Goal: Information Seeking & Learning: Learn about a topic

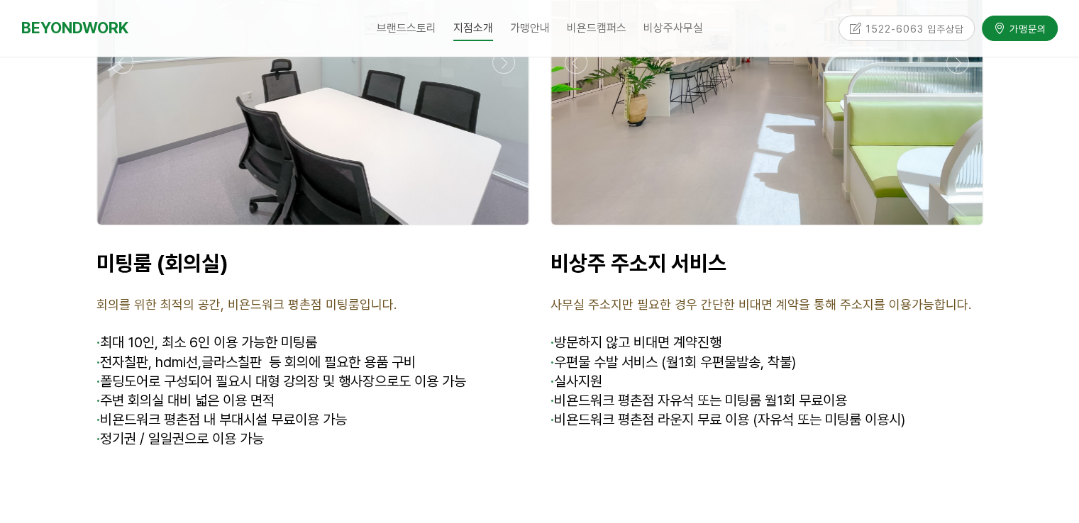
scroll to position [5673, 0]
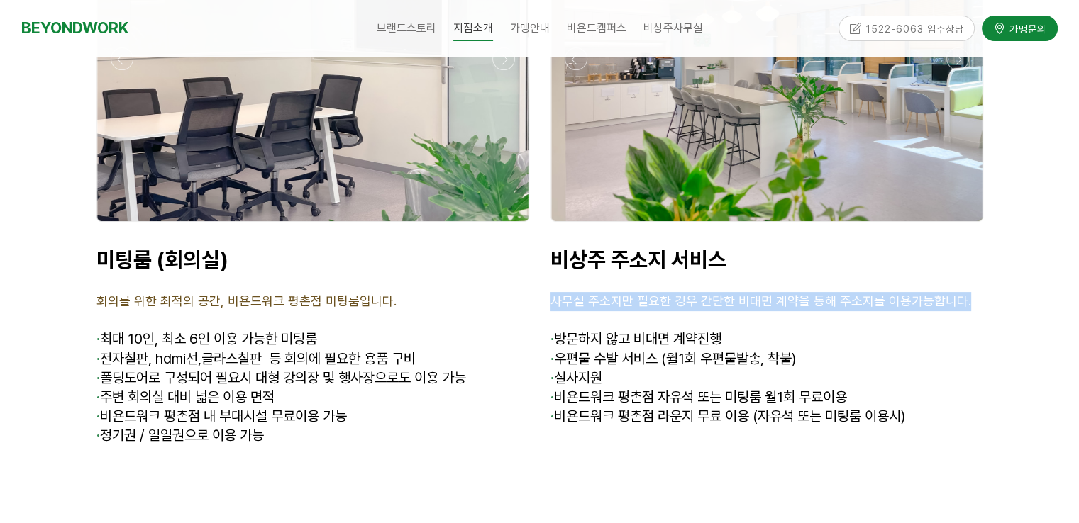
drag, startPoint x: 553, startPoint y: 218, endPoint x: 975, endPoint y: 218, distance: 421.9
click at [975, 292] on p "사무실 주소지만 필요한 경우 간단한 비대면 계약을 통해 주소지를 이용가능합니다." at bounding box center [766, 301] width 433 height 19
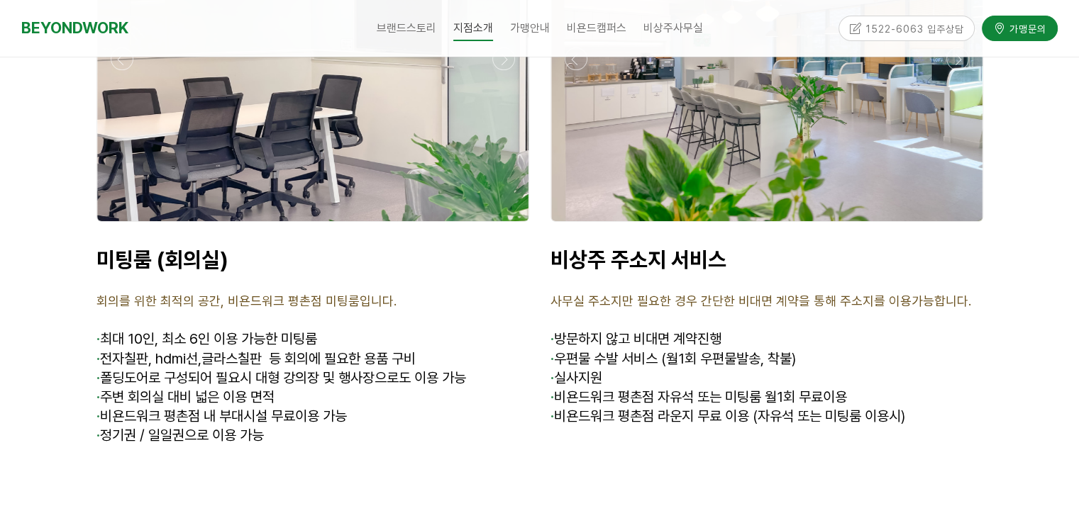
click at [945, 330] on p "· 방문하지 않고 비대면 계약진행" at bounding box center [766, 339] width 433 height 19
drag, startPoint x: 579, startPoint y: 262, endPoint x: 771, endPoint y: 260, distance: 192.9
click at [771, 330] on p "· 방문하지 않고 비대면 계약진행" at bounding box center [766, 339] width 433 height 19
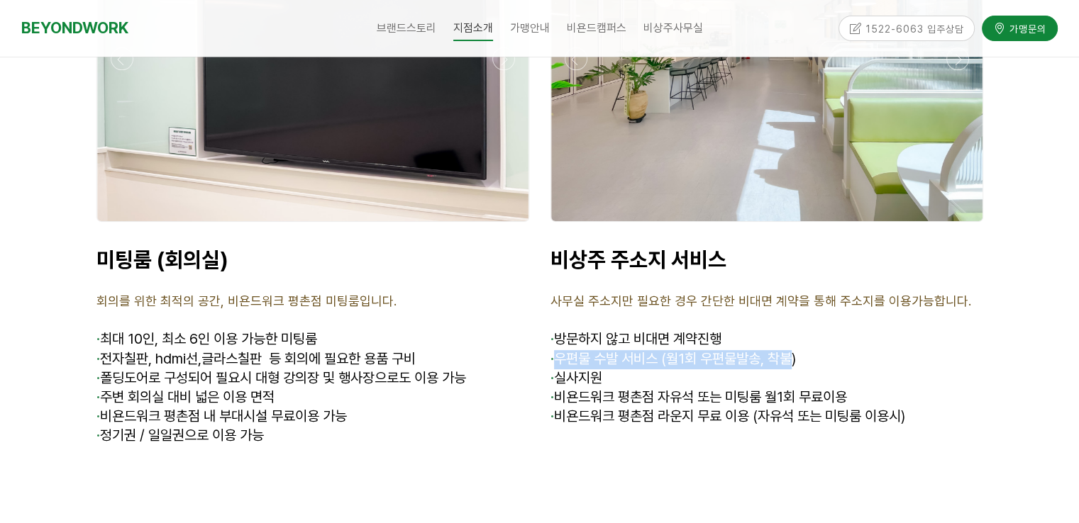
drag, startPoint x: 611, startPoint y: 273, endPoint x: 794, endPoint y: 271, distance: 183.0
click at [794, 350] on span "· 우편물 수발 서비스 (월1회 우편물발송, 착불)" at bounding box center [672, 358] width 245 height 17
click at [680, 369] on p "· 실사지원" at bounding box center [766, 378] width 433 height 19
drag, startPoint x: 652, startPoint y: 276, endPoint x: 822, endPoint y: 276, distance: 170.2
click at [822, 350] on p "· 우편물 수발 서비스 (월1회 우편물발송, 착불)" at bounding box center [766, 359] width 433 height 19
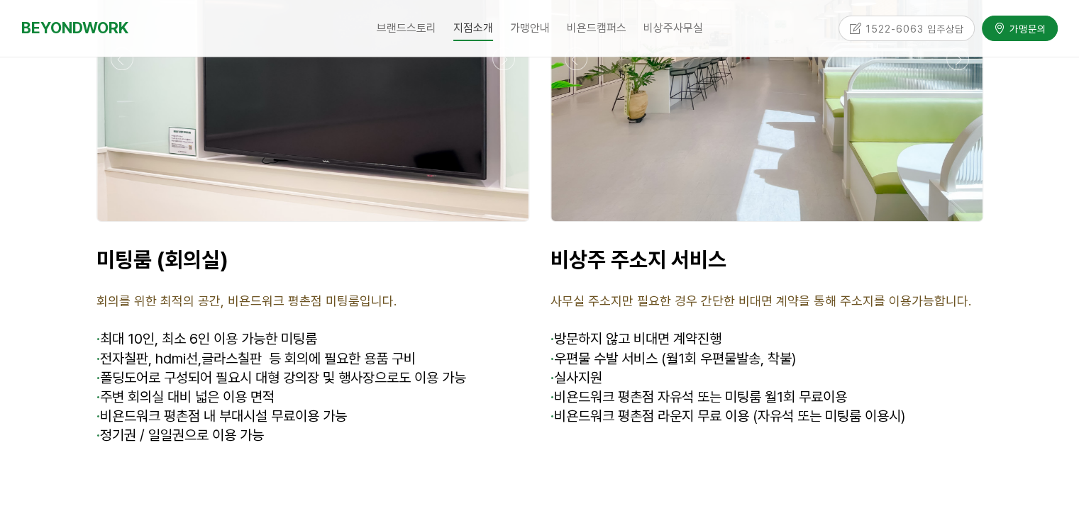
click at [801, 369] on p "· 실사지원" at bounding box center [766, 378] width 433 height 19
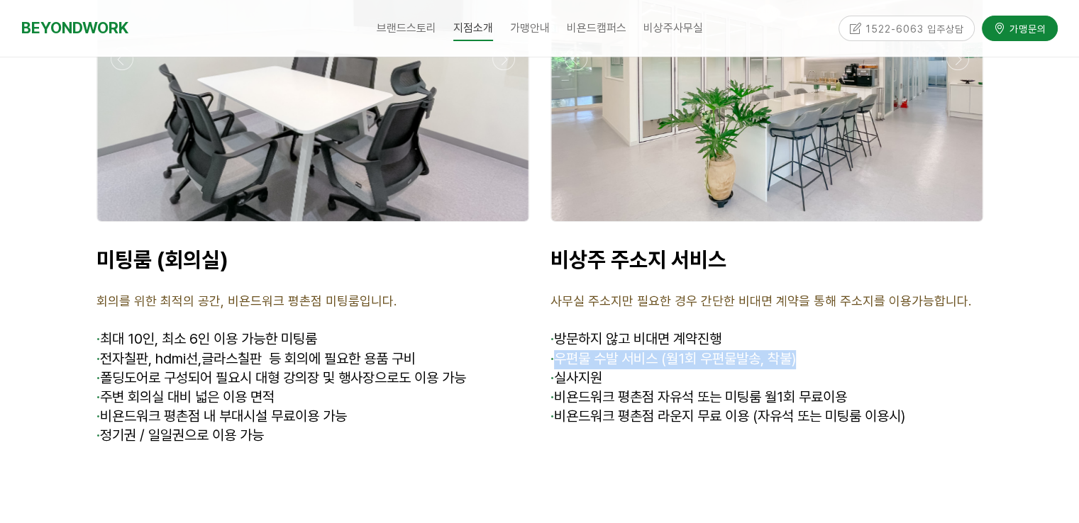
drag, startPoint x: 560, startPoint y: 279, endPoint x: 837, endPoint y: 279, distance: 277.3
click at [837, 350] on p "· 우편물 수발 서비스 (월1회 우편물발송, 착불)" at bounding box center [766, 359] width 433 height 19
click at [794, 369] on p "· 실사지원" at bounding box center [766, 378] width 433 height 19
drag, startPoint x: 556, startPoint y: 275, endPoint x: 846, endPoint y: 286, distance: 290.2
click at [851, 350] on p "· 우편물 수발 서비스 (월1회 우편물발송, 착불)" at bounding box center [766, 359] width 433 height 19
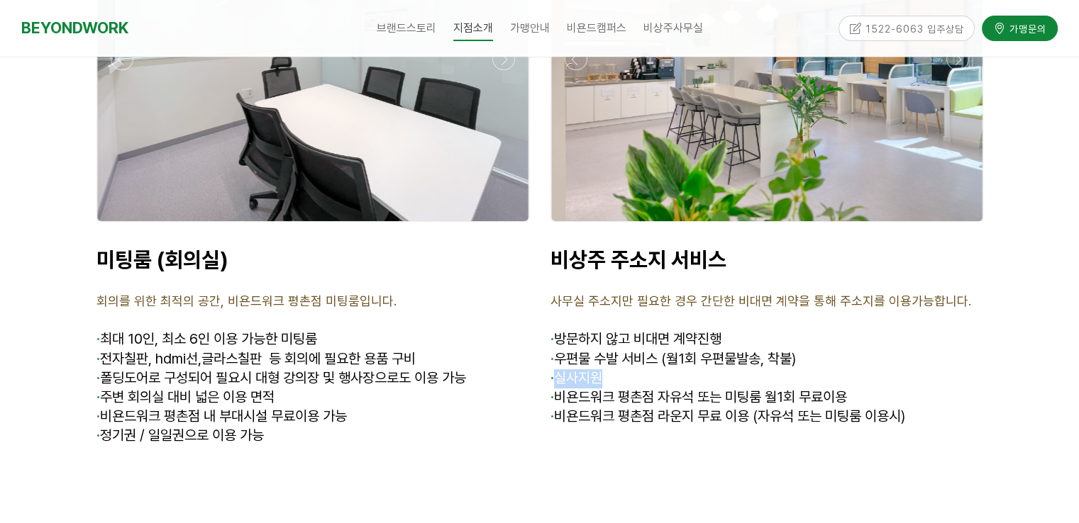
drag, startPoint x: 567, startPoint y: 303, endPoint x: 638, endPoint y: 303, distance: 70.9
click at [638, 369] on p "· 실사지원" at bounding box center [766, 378] width 433 height 19
click at [584, 408] on span "· 비욘드워크 평촌점 라운지 무료 이용 (자유석 또는 미팅룸 이용시)" at bounding box center [727, 416] width 355 height 17
drag, startPoint x: 557, startPoint y: 296, endPoint x: 604, endPoint y: 323, distance: 53.7
click at [647, 369] on p "· 실사지원" at bounding box center [766, 378] width 433 height 19
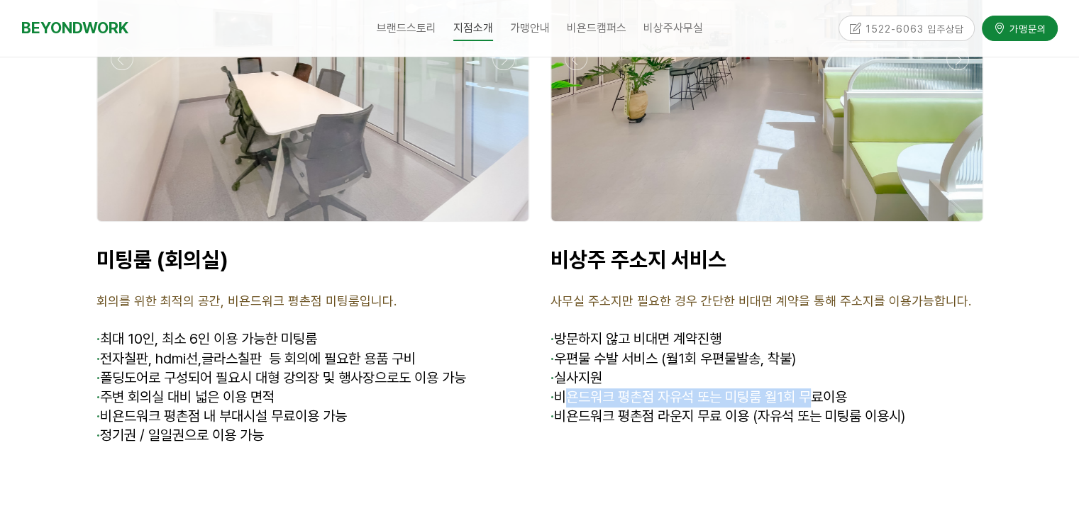
drag, startPoint x: 564, startPoint y: 318, endPoint x: 816, endPoint y: 318, distance: 252.4
click at [816, 389] on span "· 비욘드워크 평촌점 자유석 또는 미팅룸 월1회 무료이용" at bounding box center [698, 397] width 296 height 17
click at [706, 408] on span "· 비욘드워크 평촌점 라운지 무료 이용 (자유석 또는 미팅룸 이용시)" at bounding box center [727, 416] width 355 height 17
drag, startPoint x: 573, startPoint y: 316, endPoint x: 869, endPoint y: 322, distance: 295.8
click at [884, 389] on p "· 비욘드워크 평촌점 자유석 또는 미팅룸 월1회 무료이용" at bounding box center [766, 398] width 433 height 19
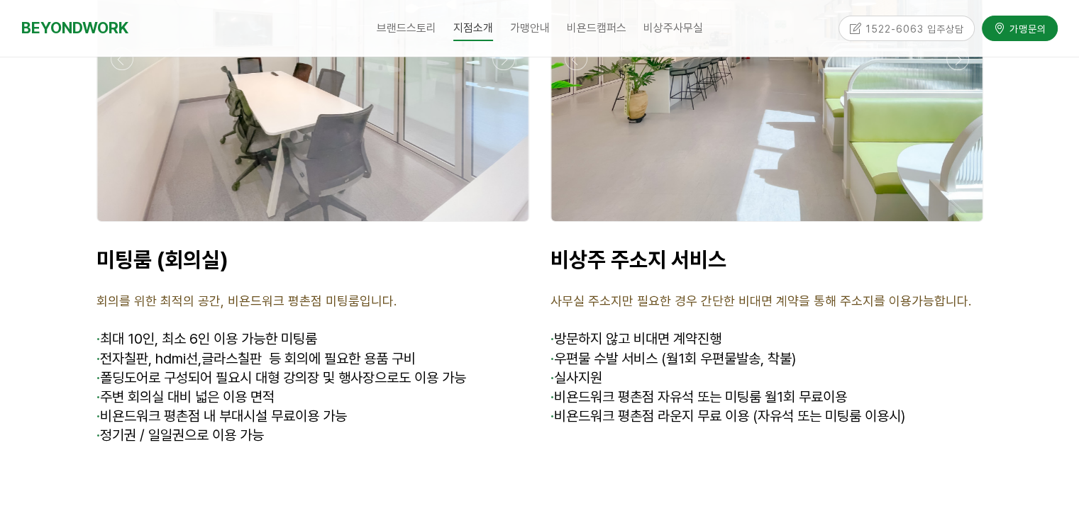
click at [786, 408] on span "· 비욘드워크 평촌점 라운지 무료 이용 (자유석 또는 미팅룸 이용시)" at bounding box center [727, 416] width 355 height 17
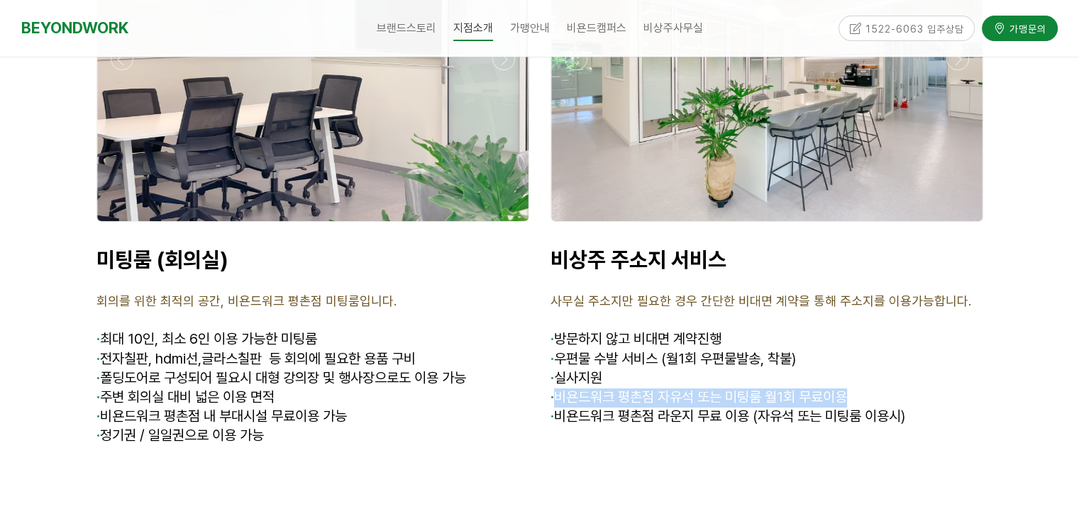
drag, startPoint x: 552, startPoint y: 311, endPoint x: 868, endPoint y: 313, distance: 316.3
click at [868, 389] on p "· 비욘드워크 평촌점 자유석 또는 미팅룸 월1회 무료이용" at bounding box center [766, 398] width 433 height 19
click at [758, 408] on p "· 비욘드워크 평촌점 라운지 무료 이용 (자유석 또는 미팅룸 이용시)" at bounding box center [766, 417] width 433 height 19
drag, startPoint x: 808, startPoint y: 318, endPoint x: 844, endPoint y: 318, distance: 36.2
click at [844, 389] on span "· 비욘드워크 평촌점 자유석 또는 미팅룸 월1회 무료이용" at bounding box center [698, 397] width 296 height 17
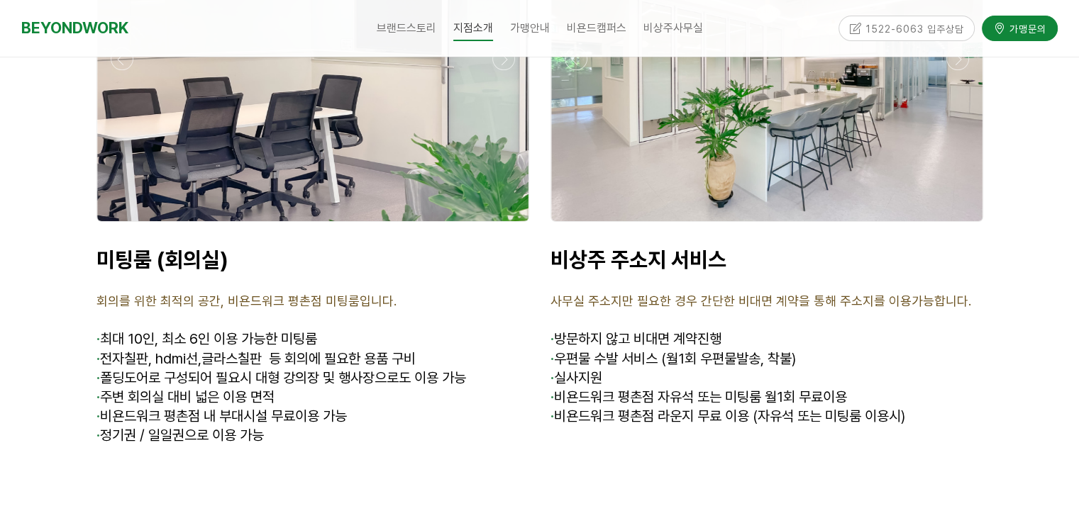
click at [723, 427] on p at bounding box center [766, 436] width 433 height 19
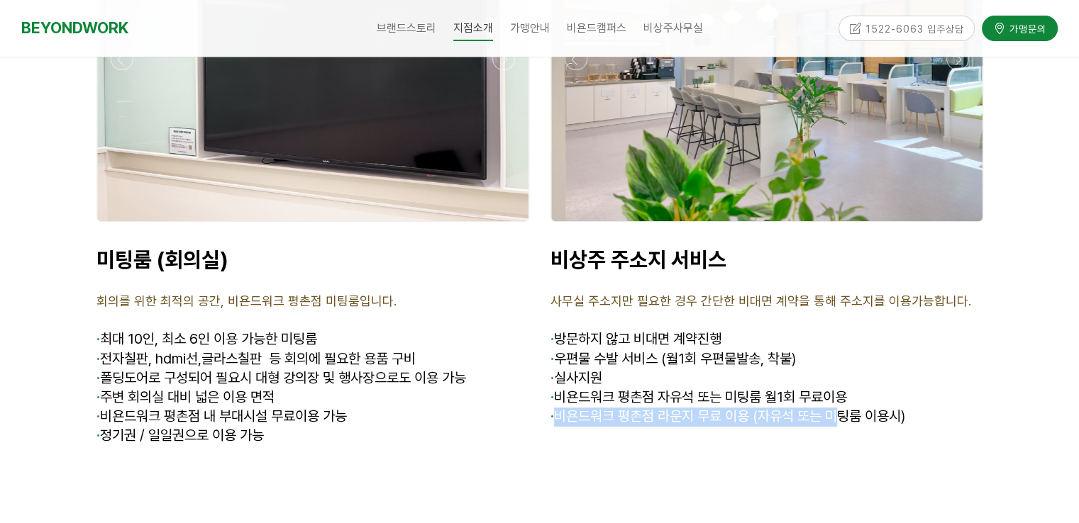
drag, startPoint x: 560, startPoint y: 333, endPoint x: 842, endPoint y: 335, distance: 282.2
click at [850, 408] on span "· 비욘드워크 평촌점 라운지 무료 이용 (자유석 또는 미팅룸 이용시)" at bounding box center [727, 416] width 355 height 17
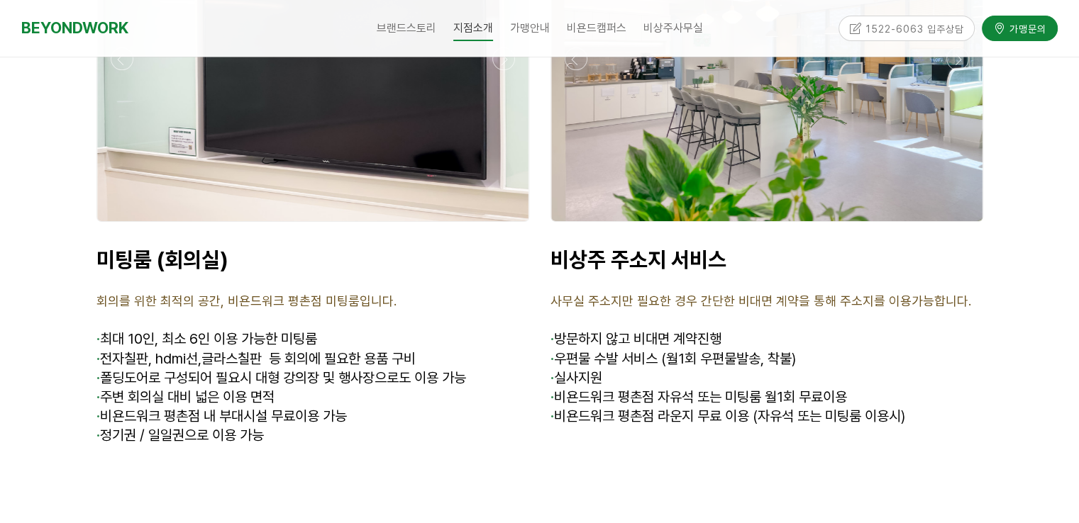
click at [765, 427] on p at bounding box center [766, 436] width 433 height 19
drag, startPoint x: 728, startPoint y: 329, endPoint x: 925, endPoint y: 334, distance: 197.2
click at [925, 408] on p "· 비욘드워크 평촌점 라운지 무료 이용 (자유석 또는 미팅룸 이용시)" at bounding box center [766, 417] width 433 height 19
click at [831, 427] on p at bounding box center [766, 436] width 433 height 19
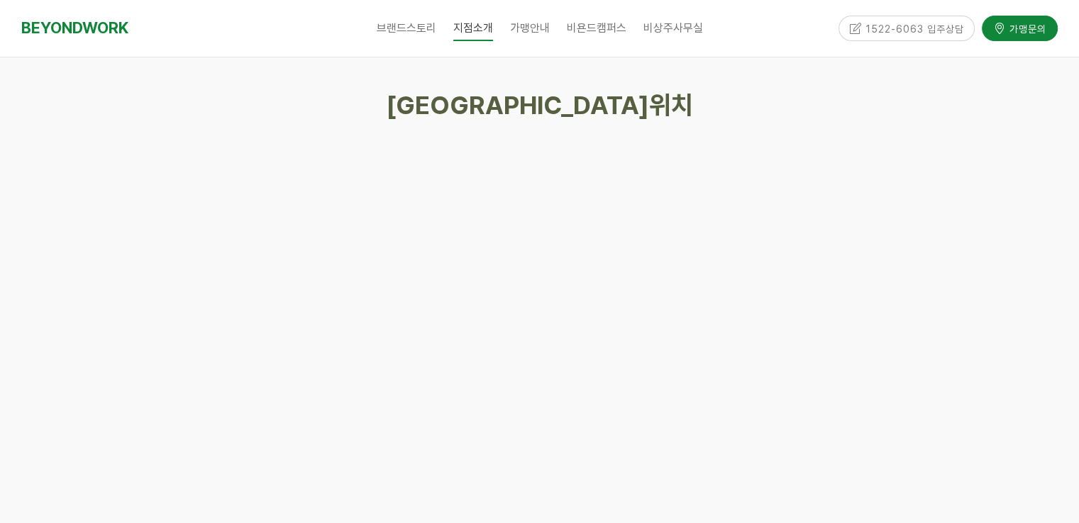
scroll to position [6453, 0]
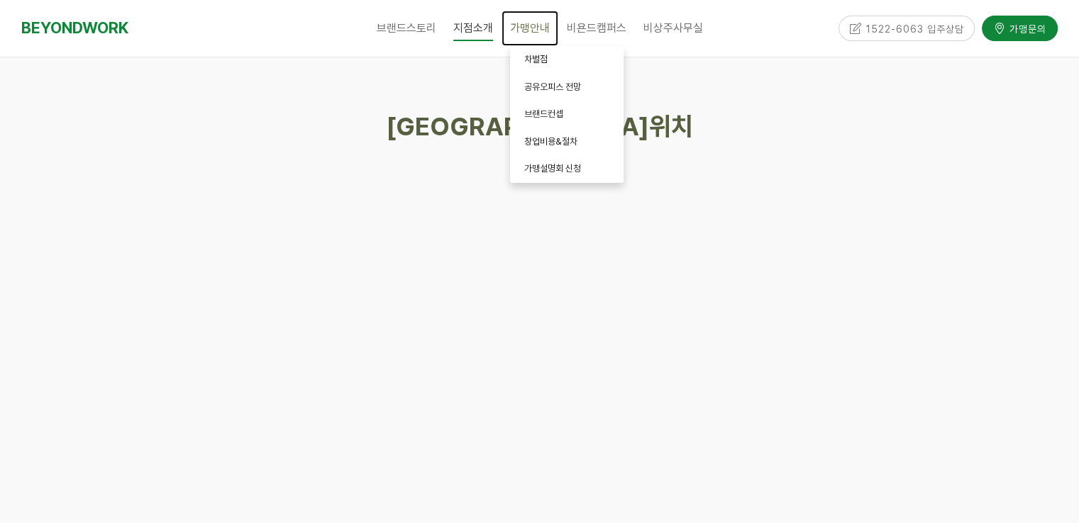
click at [530, 33] on span "가맹안내" at bounding box center [530, 27] width 40 height 13
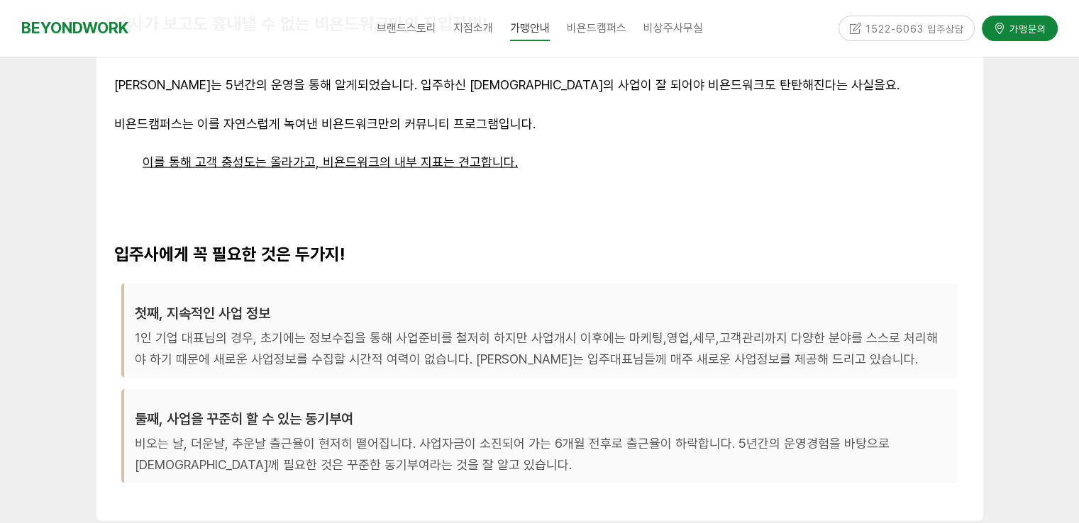
scroll to position [3117, 0]
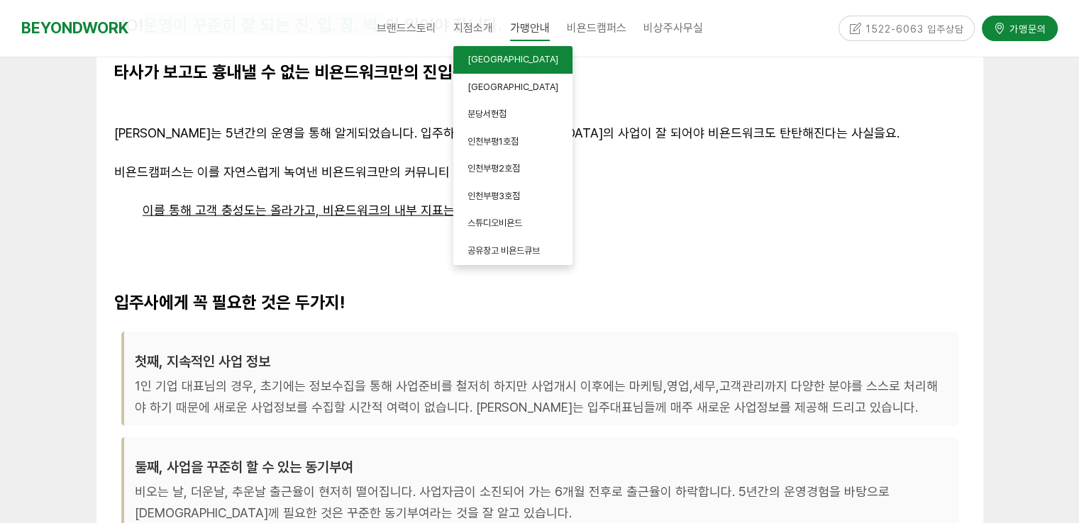
click at [496, 62] on span "[GEOGRAPHIC_DATA]" at bounding box center [512, 59] width 91 height 11
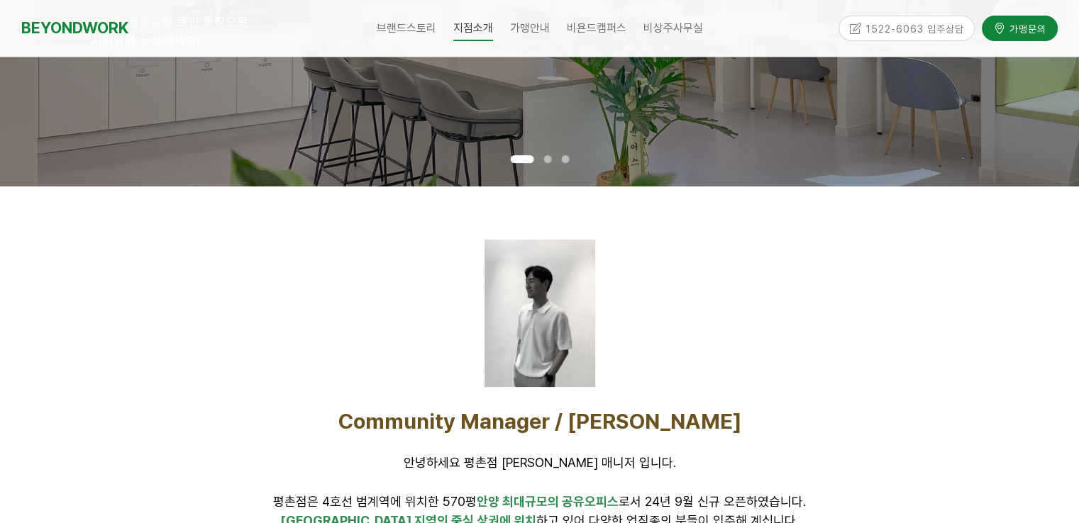
scroll to position [355, 0]
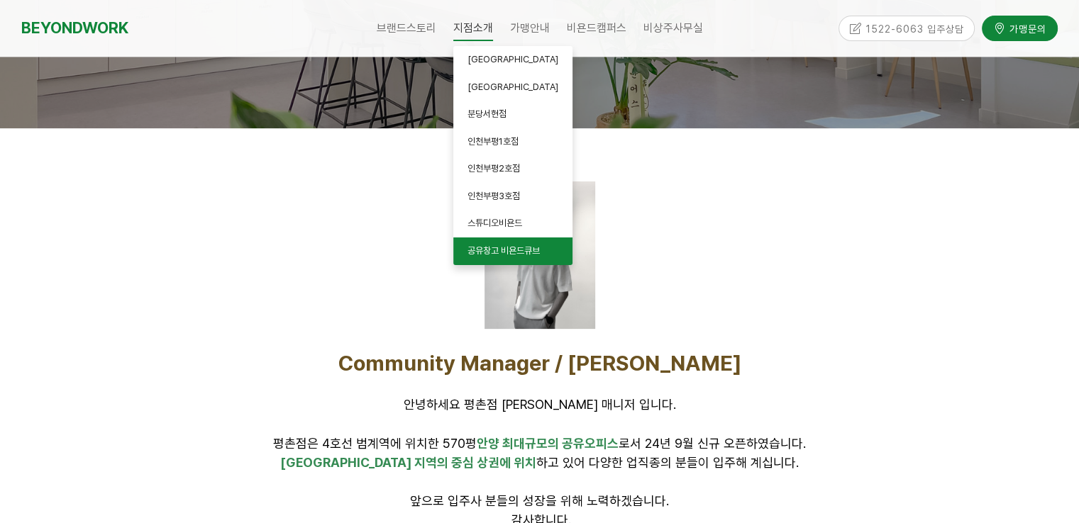
click at [476, 257] on link "공유창고 비욘드큐브" at bounding box center [512, 252] width 119 height 28
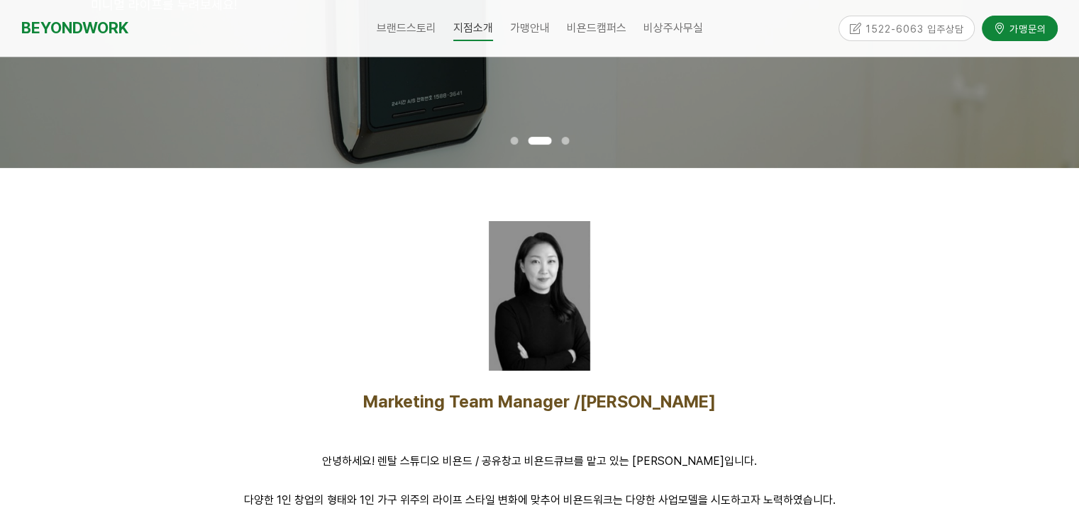
scroll to position [567, 0]
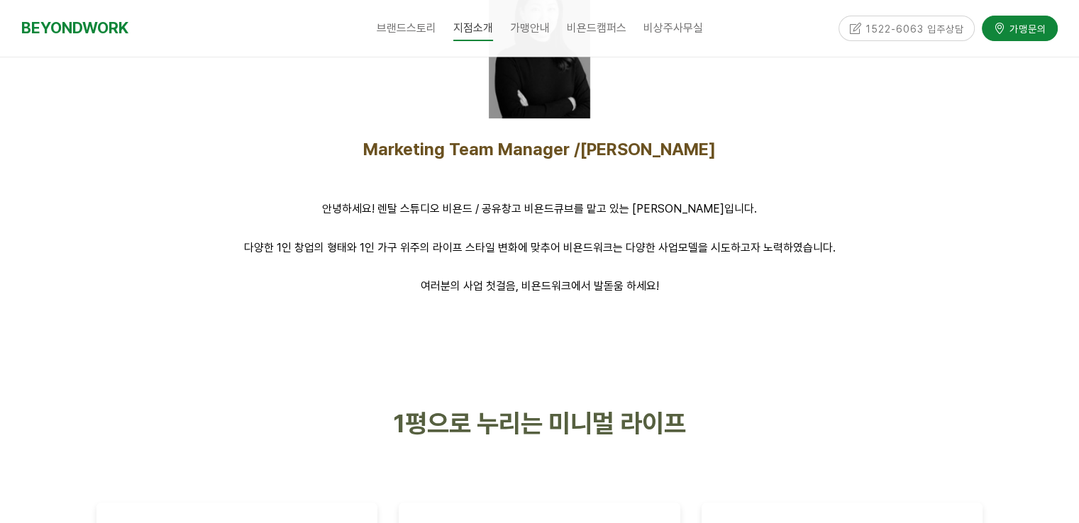
drag, startPoint x: 399, startPoint y: 252, endPoint x: 781, endPoint y: 305, distance: 386.6
click at [896, 254] on p "다양한 1인 창업의 형태와 1인 가구 위주의 라이프 스타일 변화에 맞추어 비욘드워크는 다양한 사업모델을 시도하고자 노력하였습니다." at bounding box center [539, 247] width 886 height 19
click at [751, 310] on div at bounding box center [540, 327] width 908 height 43
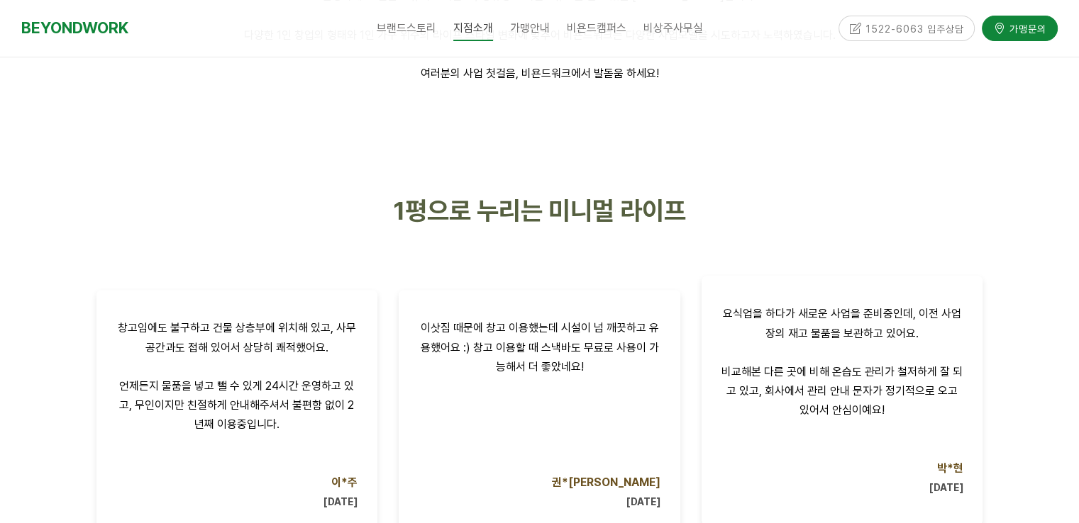
scroll to position [922, 0]
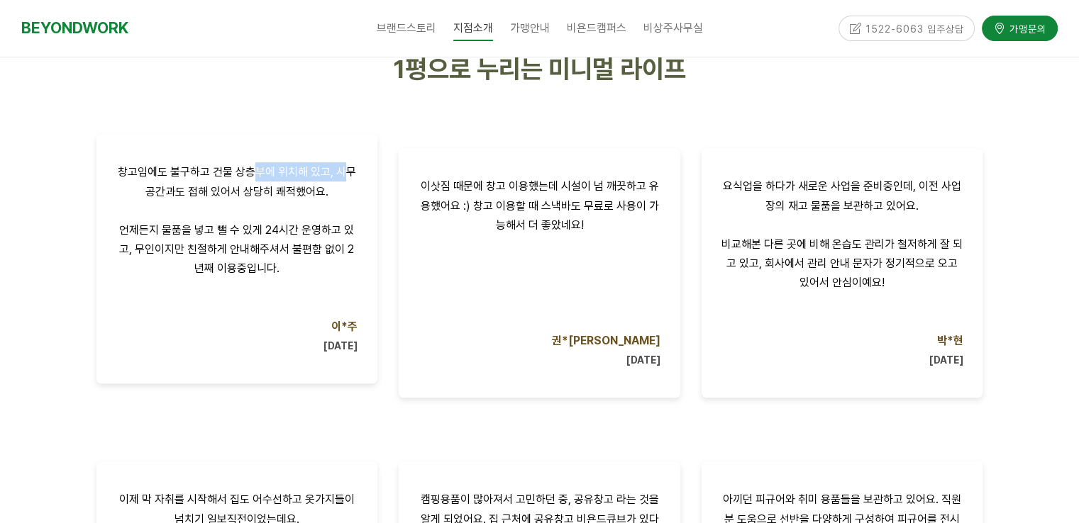
drag, startPoint x: 284, startPoint y: 176, endPoint x: 337, endPoint y: 191, distance: 55.4
click at [350, 180] on p "창고임에도 불구하고 건물 상층부에 위치해 있고, 사무공간과도 접해 있어서 상당히 쾌적했어요. 언제든지 물품을 넣고 뺄 수 있게 24시간 운영하…" at bounding box center [237, 220] width 242 height 116
click at [239, 211] on p "창고임에도 불구하고 건물 상층부에 위치해 있고, 사무공간과도 접해 있어서 상당히 쾌적했어요. 언제든지 물품을 넣고 뺄 수 있게 24시간 운영하…" at bounding box center [237, 220] width 242 height 116
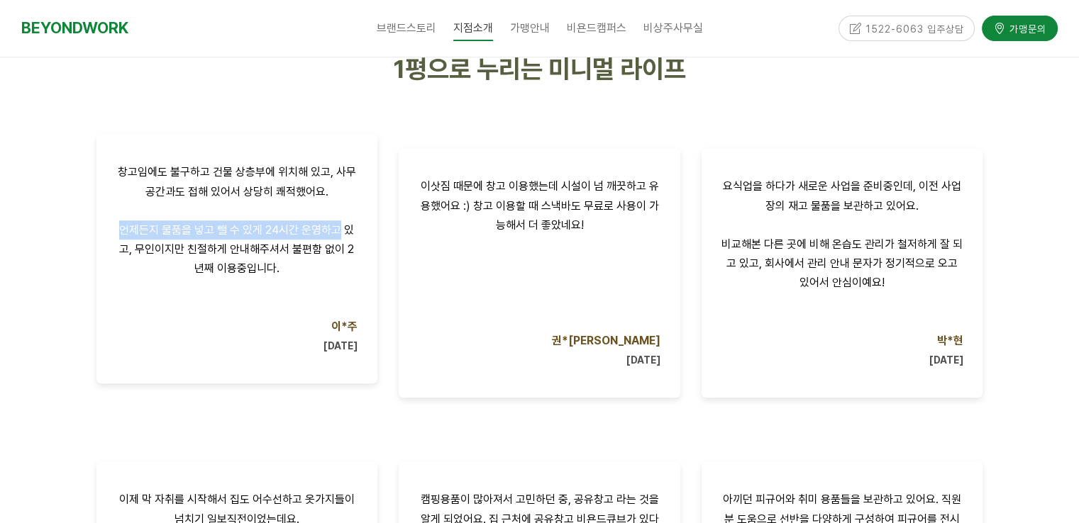
drag, startPoint x: 124, startPoint y: 233, endPoint x: 336, endPoint y: 236, distance: 212.0
click at [336, 236] on p "창고임에도 불구하고 건물 상층부에 위치해 있고, 사무공간과도 접해 있어서 상당히 쾌적했어요. 언제든지 물품을 넣고 뺄 수 있게 24시간 운영하…" at bounding box center [237, 220] width 242 height 116
click at [247, 266] on p "창고임에도 불구하고 건물 상층부에 위치해 있고, 사무공간과도 접해 있어서 상당히 쾌적했어요. 언제든지 물품을 넣고 뺄 수 있게 24시간 운영하…" at bounding box center [237, 220] width 242 height 116
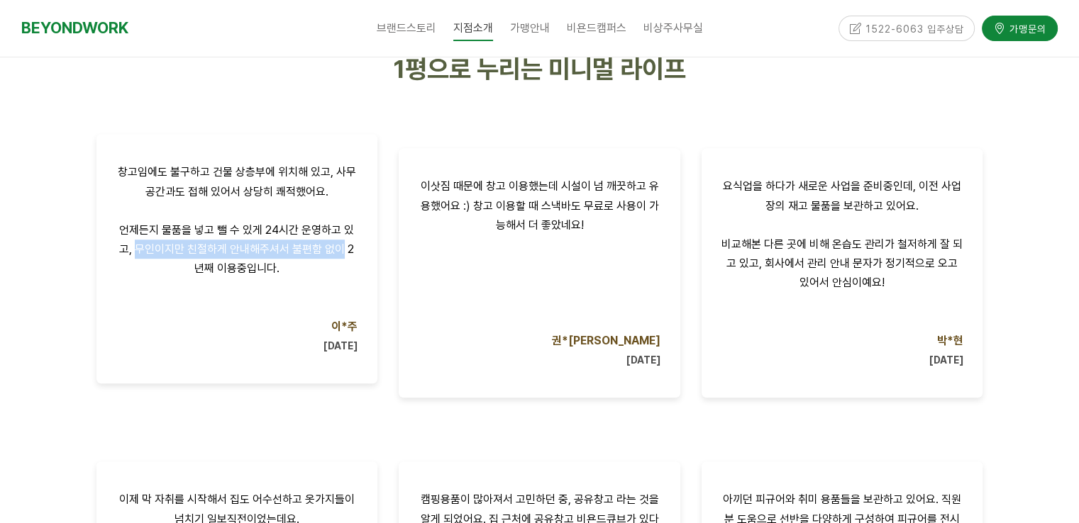
drag, startPoint x: 139, startPoint y: 248, endPoint x: 342, endPoint y: 261, distance: 203.2
click at [343, 259] on p "창고임에도 불구하고 건물 상층부에 위치해 있고, 사무공간과도 접해 있어서 상당히 쾌적했어요. 언제든지 물품을 넣고 뺄 수 있게 24시간 운영하…" at bounding box center [237, 220] width 242 height 116
click at [255, 282] on p at bounding box center [237, 288] width 242 height 19
drag, startPoint x: 162, startPoint y: 247, endPoint x: 312, endPoint y: 254, distance: 150.5
click at [312, 254] on p "창고임에도 불구하고 건물 상층부에 위치해 있고, 사무공간과도 접해 있어서 상당히 쾌적했어요. 언제든지 물품을 넣고 뺄 수 있게 24시간 운영하…" at bounding box center [237, 220] width 242 height 116
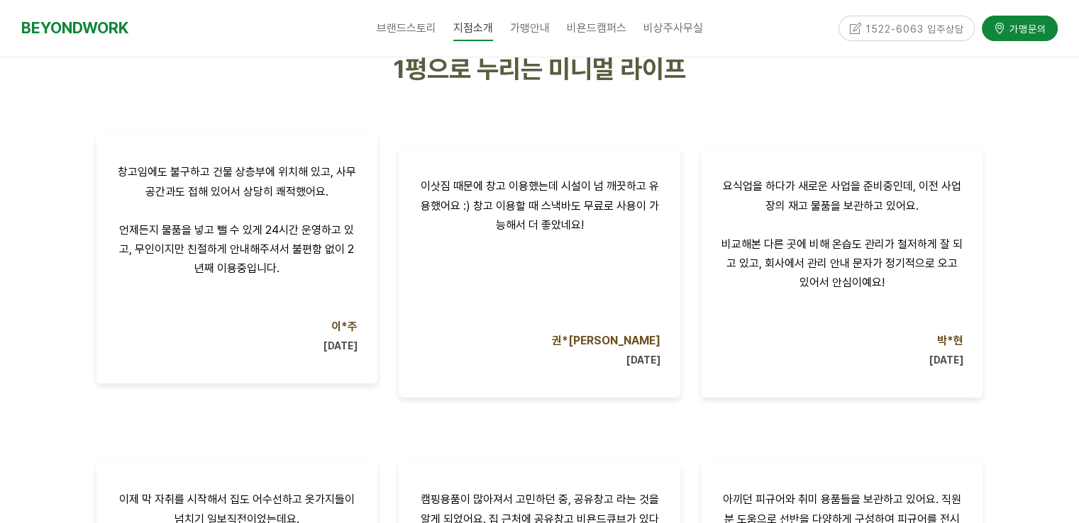
click at [260, 270] on p "창고임에도 불구하고 건물 상층부에 위치해 있고, 사무공간과도 접해 있어서 상당히 쾌적했어요. 언제든지 물품을 넣고 뺄 수 있게 24시간 운영하…" at bounding box center [237, 220] width 242 height 116
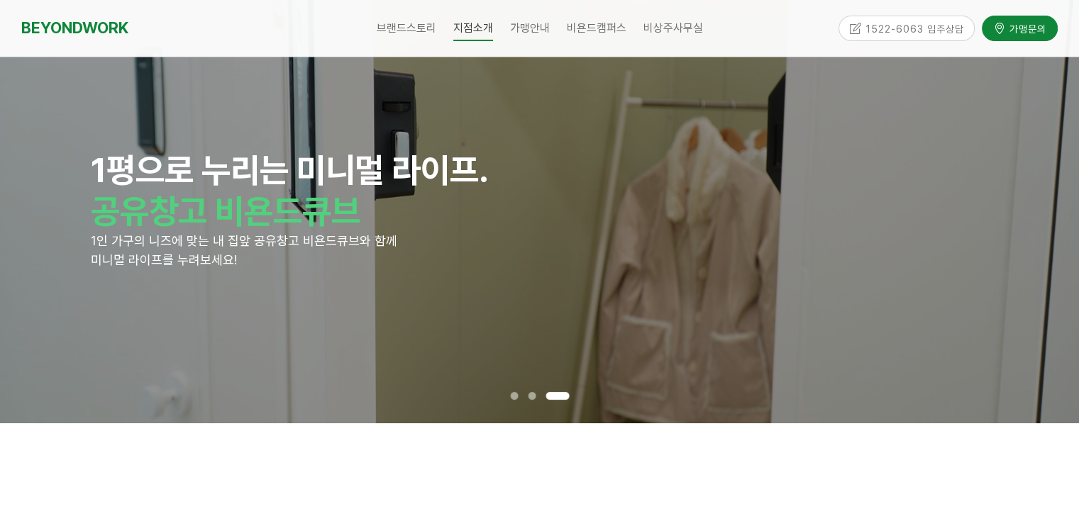
scroll to position [0, 0]
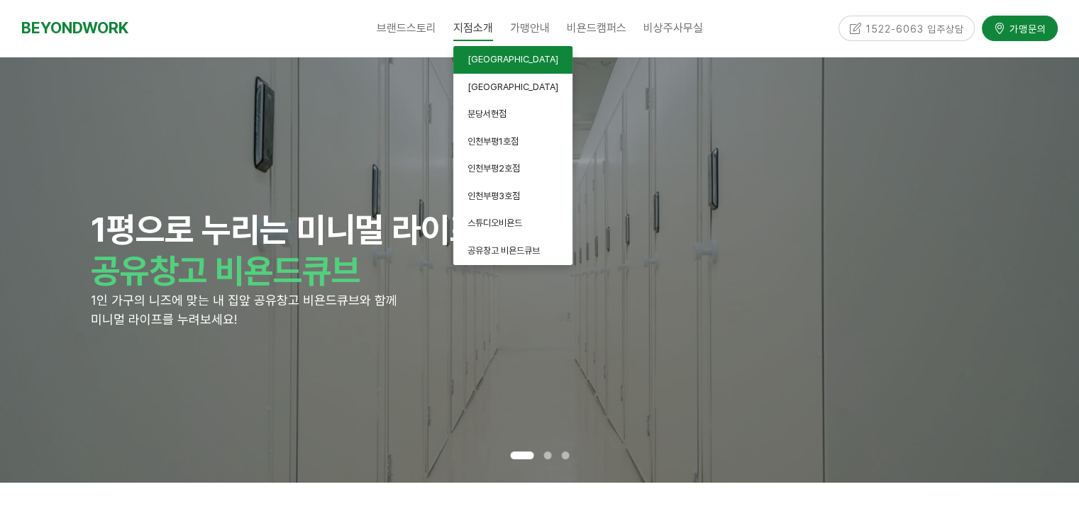
click at [493, 69] on link "안양평촌점" at bounding box center [512, 60] width 119 height 28
